Goal: Find contact information: Obtain details needed to contact an individual or organization

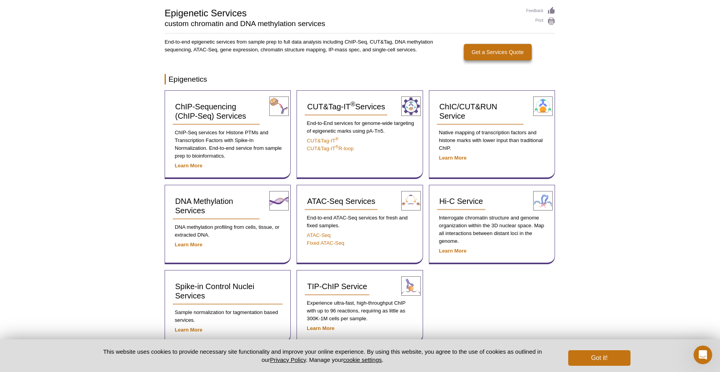
scroll to position [67, 0]
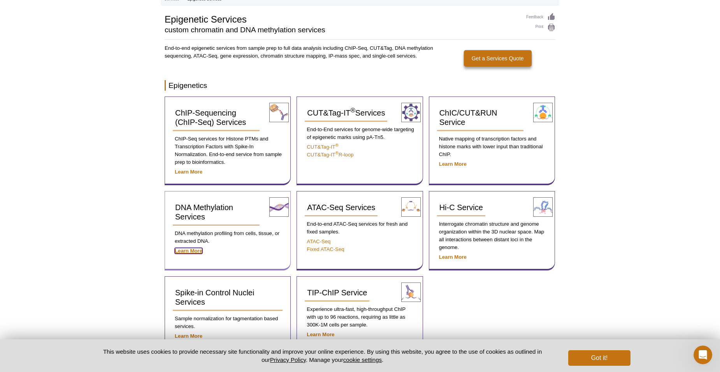
click at [185, 250] on strong "Learn More" at bounding box center [189, 251] width 28 height 6
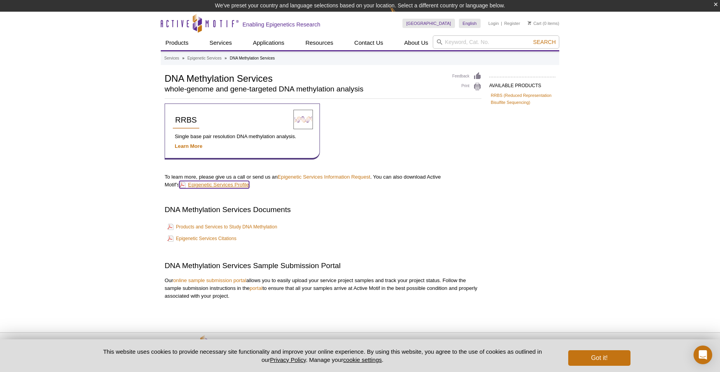
click at [225, 185] on link "Epigenetic Services Profile" at bounding box center [214, 184] width 70 height 7
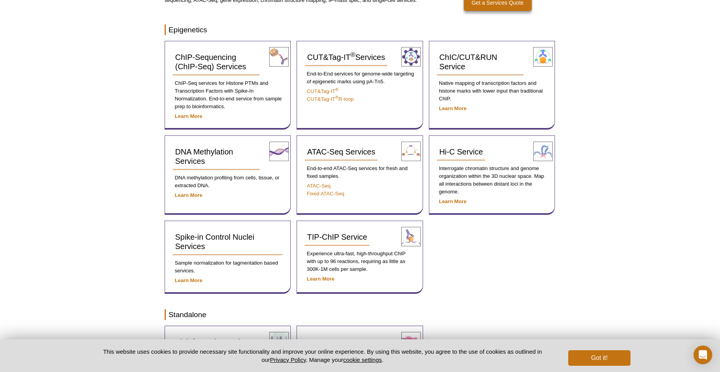
scroll to position [136, 0]
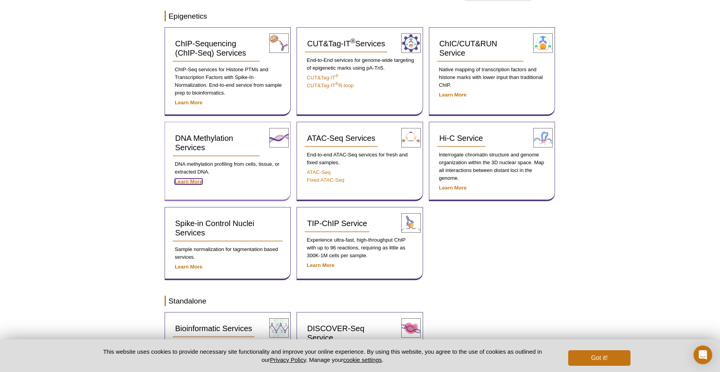
click at [188, 182] on strong "Learn More" at bounding box center [189, 182] width 28 height 6
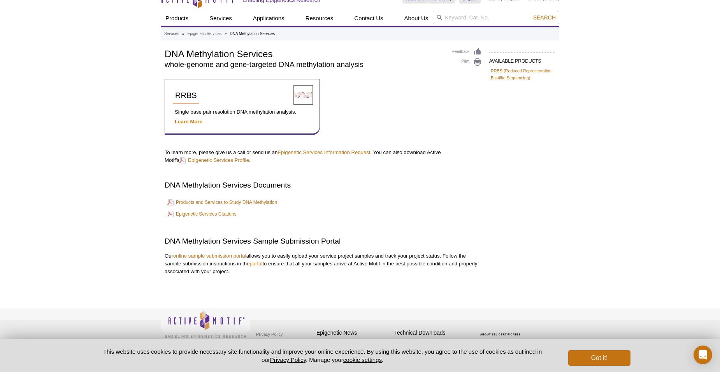
scroll to position [17, 0]
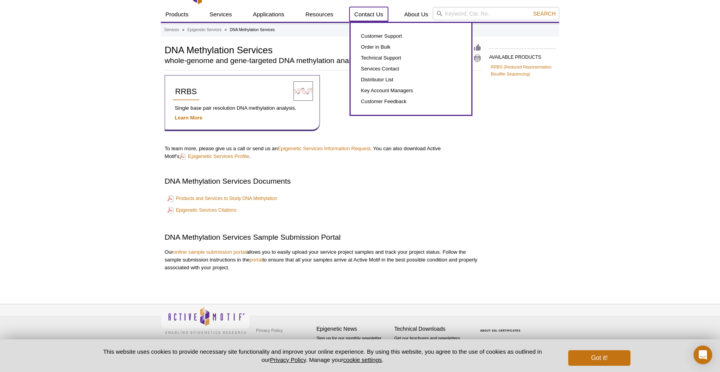
click at [369, 16] on link "Contact Us" at bounding box center [369, 14] width 38 height 15
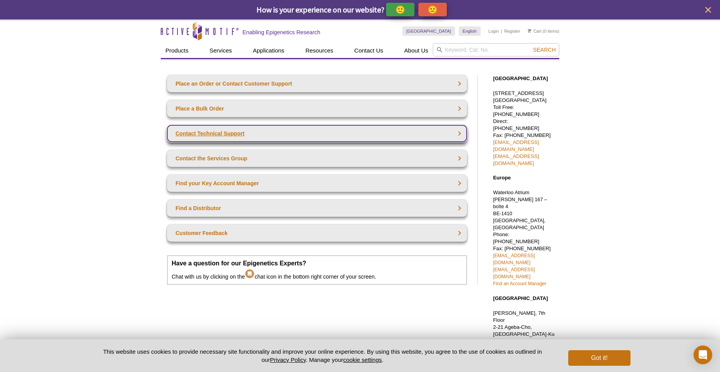
click at [287, 127] on link "Contact Technical Support" at bounding box center [317, 133] width 300 height 17
